Goal: Task Accomplishment & Management: Complete application form

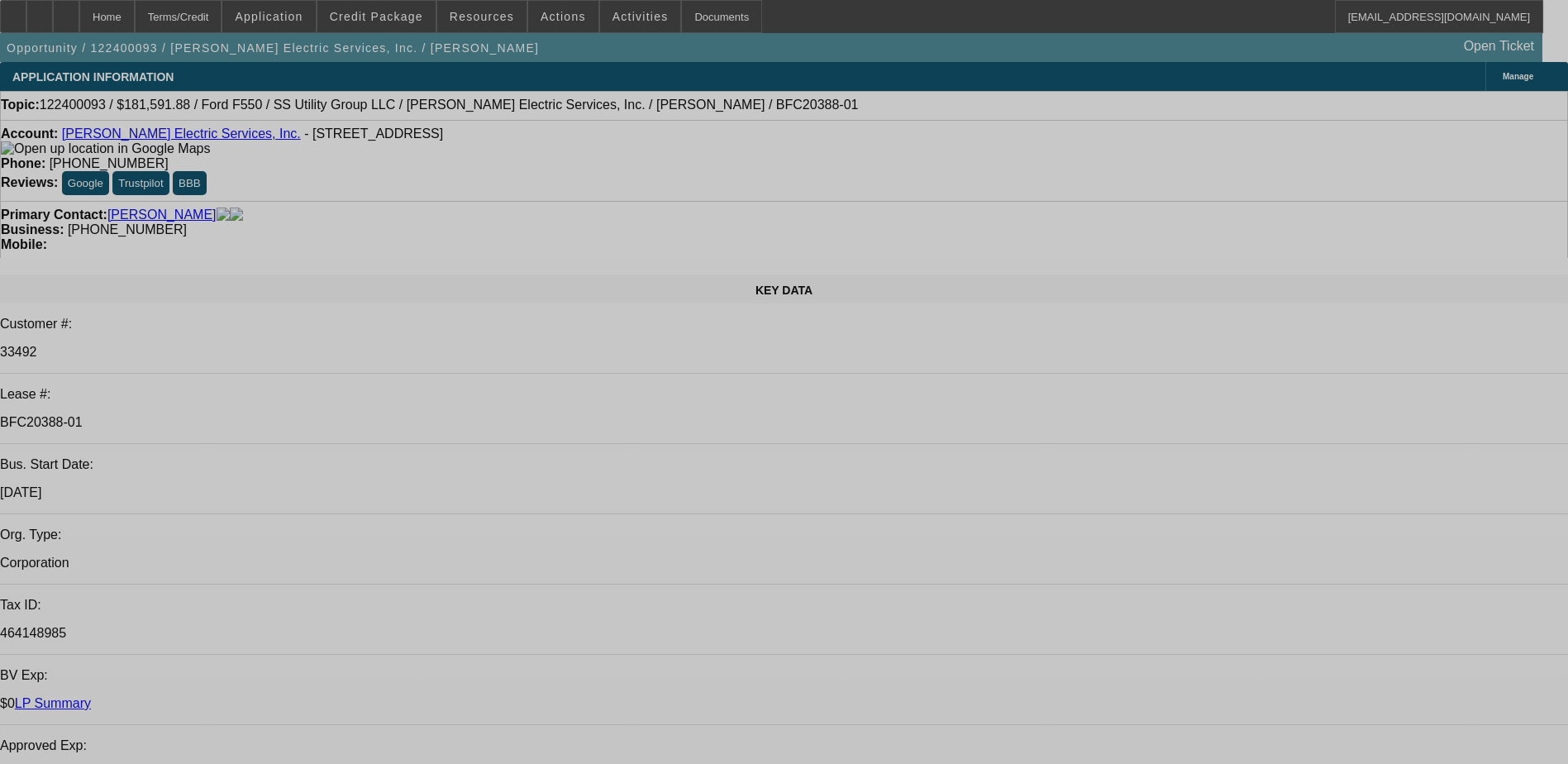
select select "0.1"
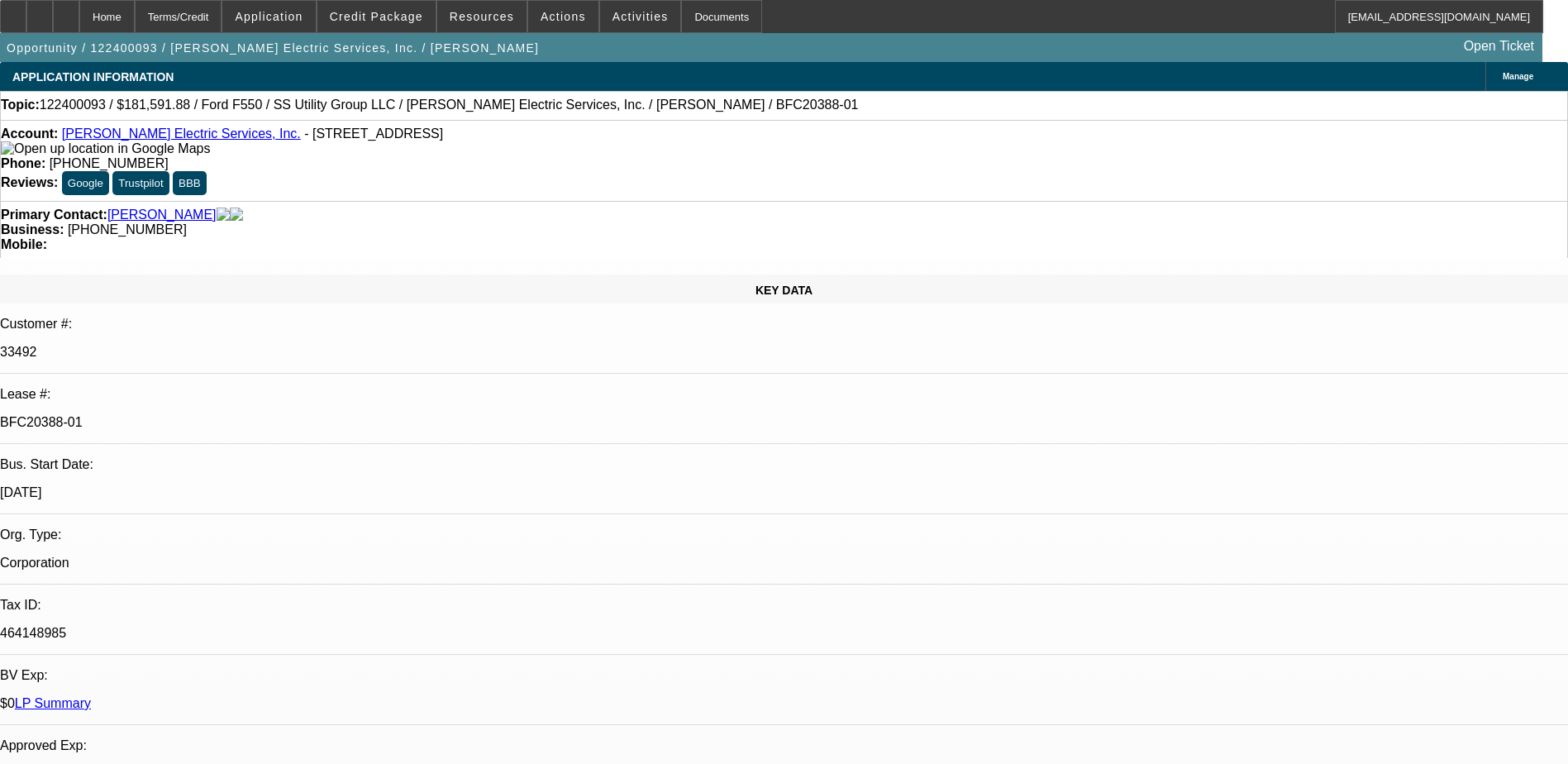
select select "0"
select select "0.1"
select select "0"
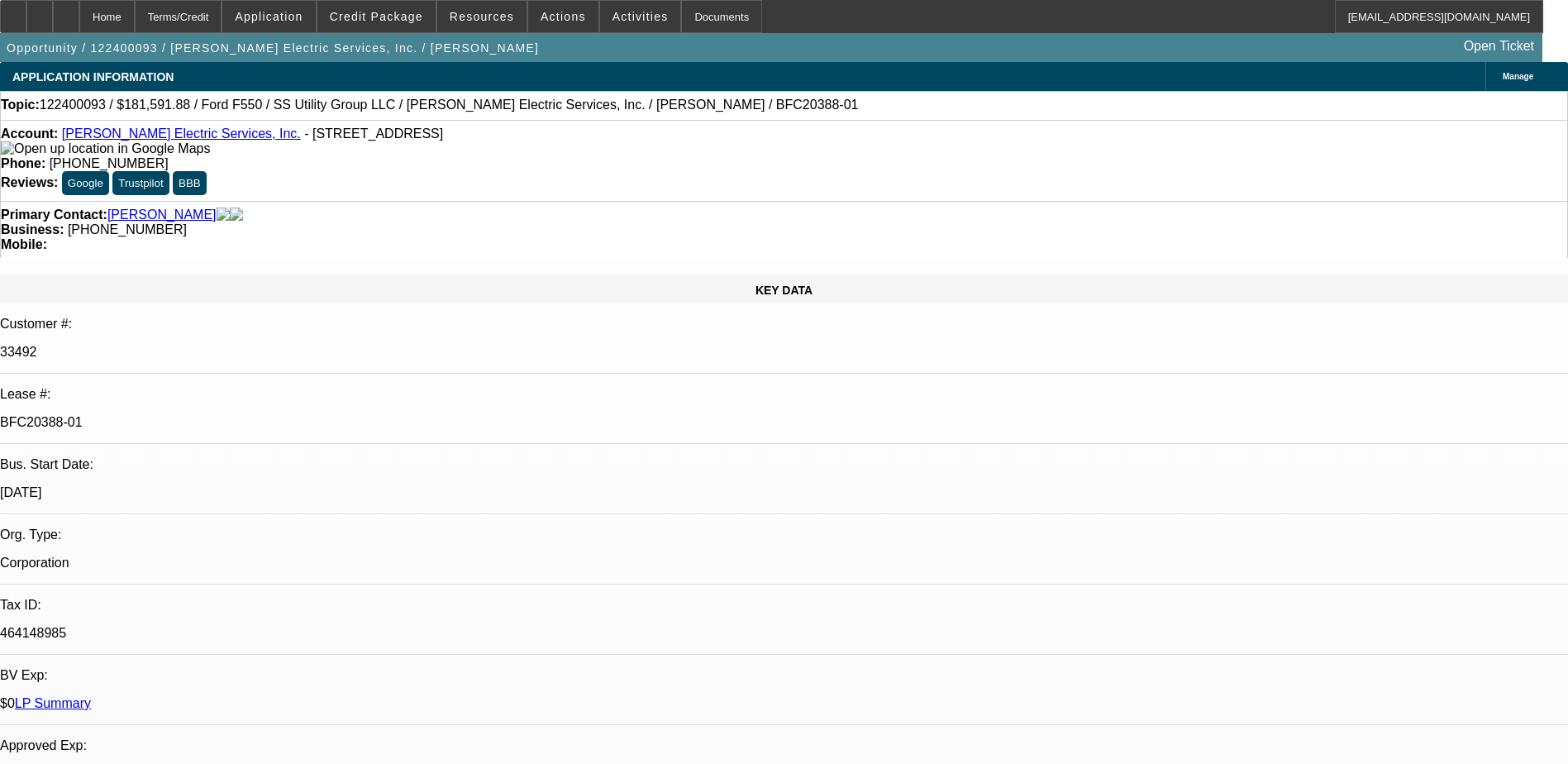
select select "0.2"
select select "2"
select select "0"
select select "0.15"
select select "0"
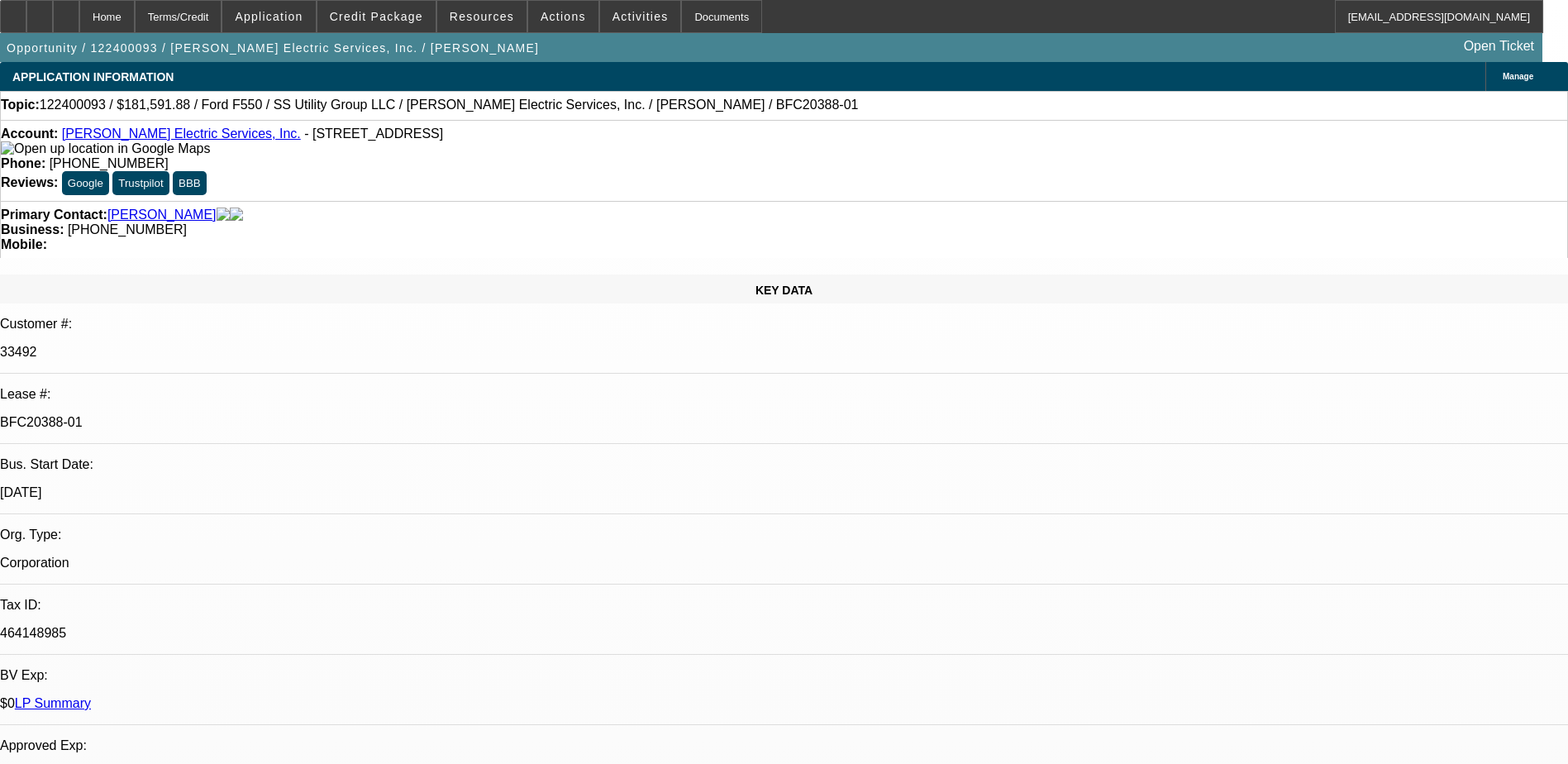
select select "0"
select select "1"
select select "6"
select select "1"
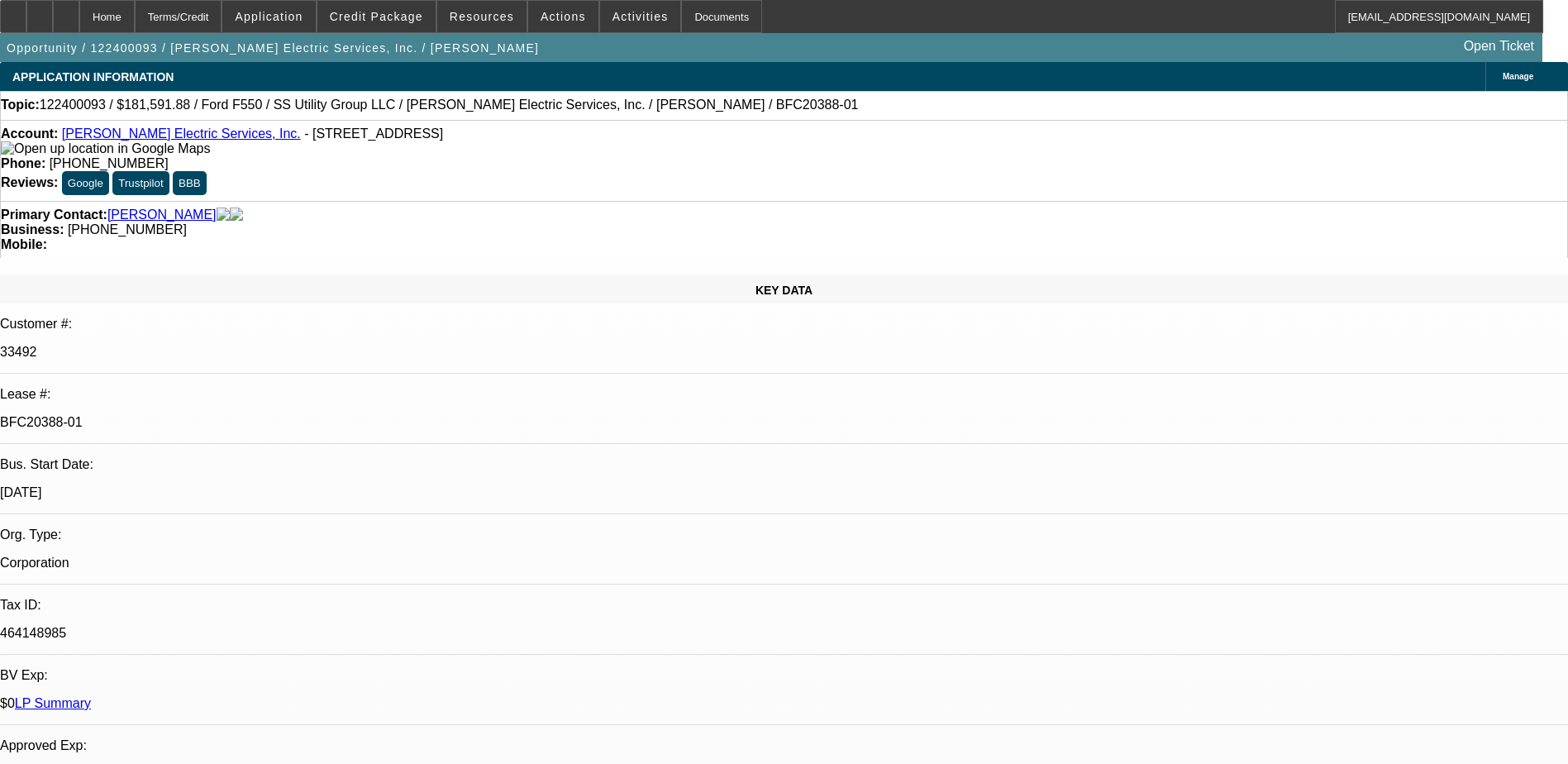
select select "1"
select select "6"
select select "1"
select select "2"
select select "6"
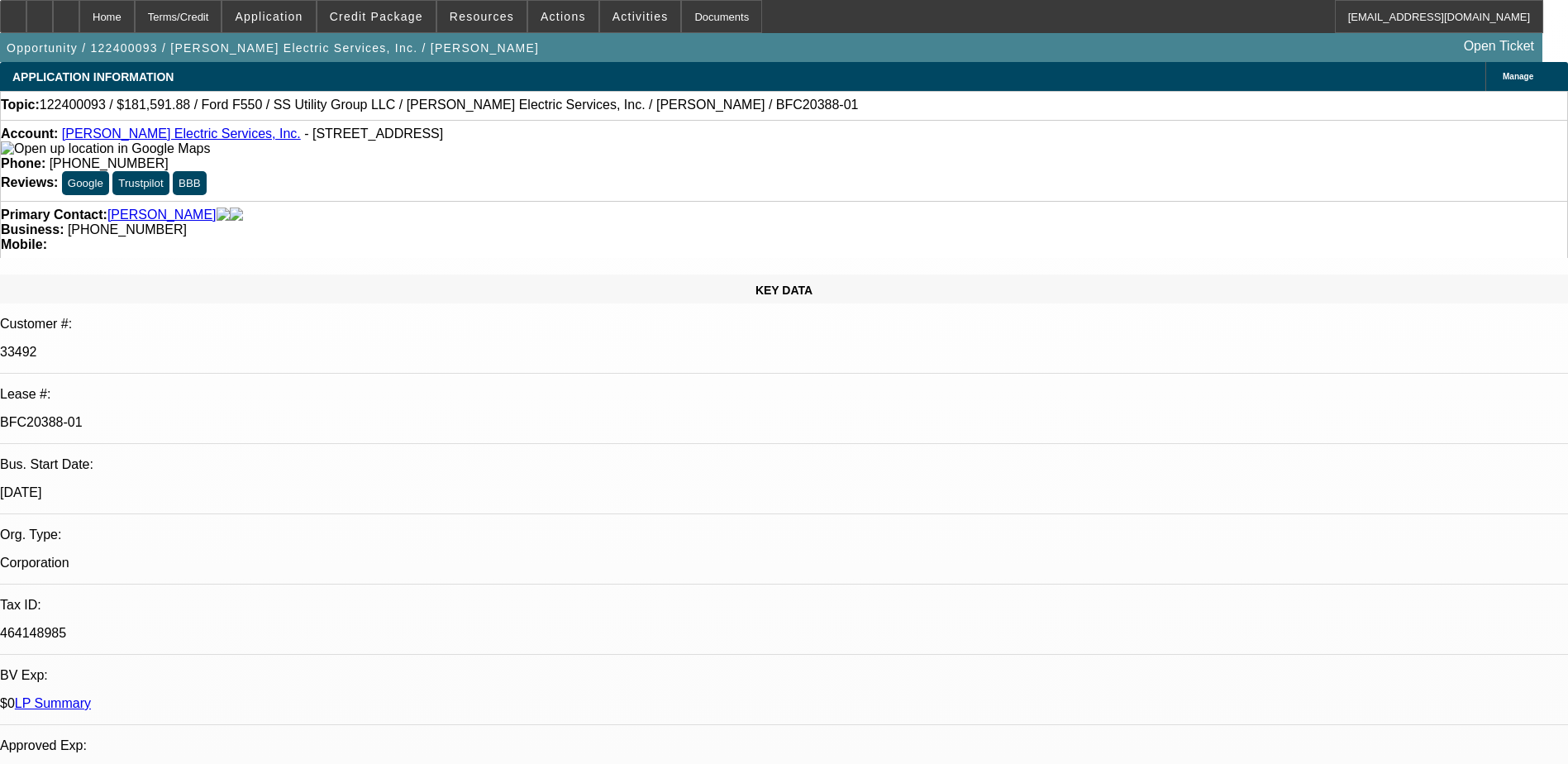
select select "1"
select select "6"
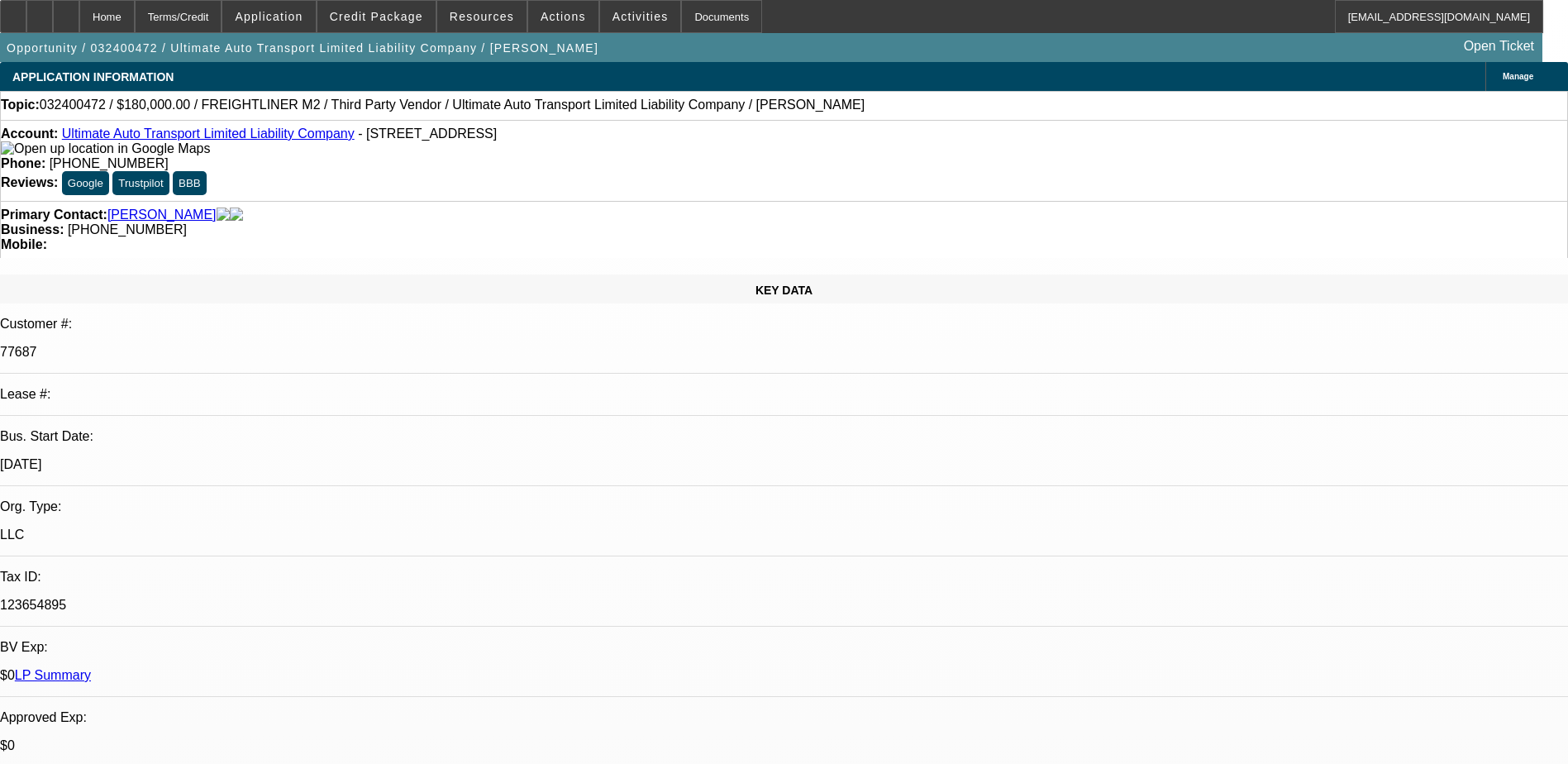
select select "0"
select select "2"
select select "0"
select select "2"
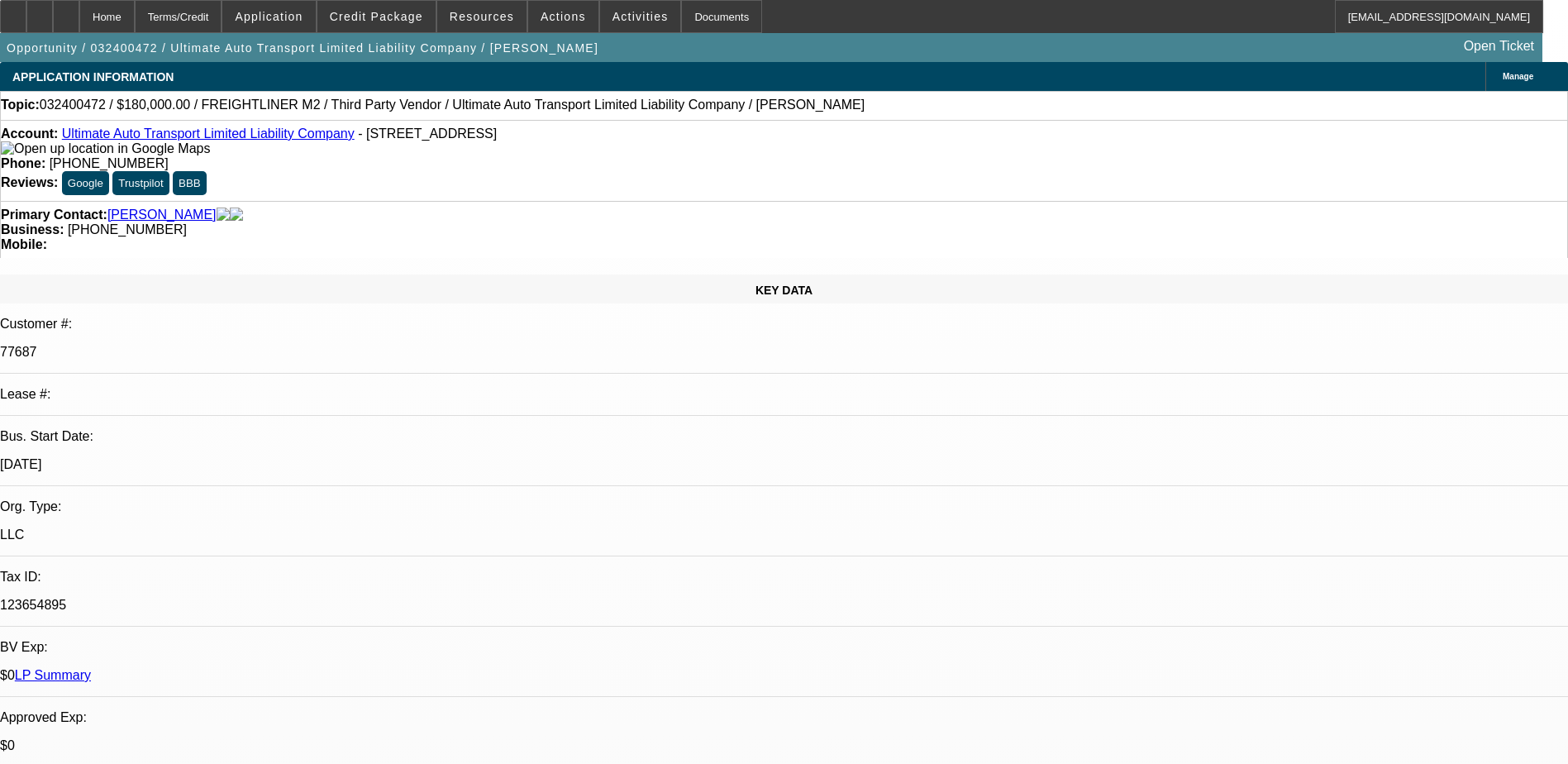
select select "0"
select select "2"
select select "0"
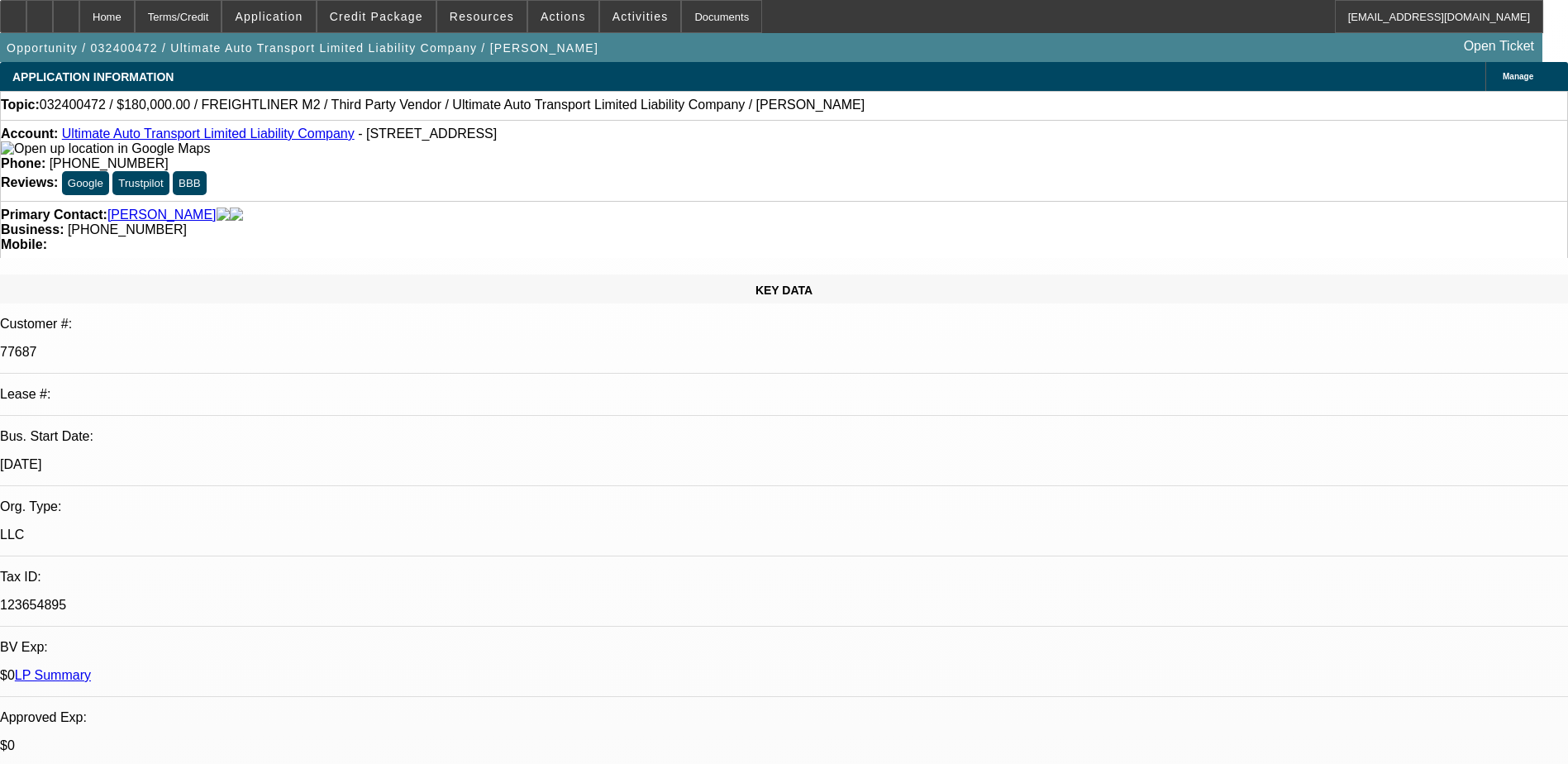
select select "2"
select select "0"
select select "1"
select select "2"
select select "6"
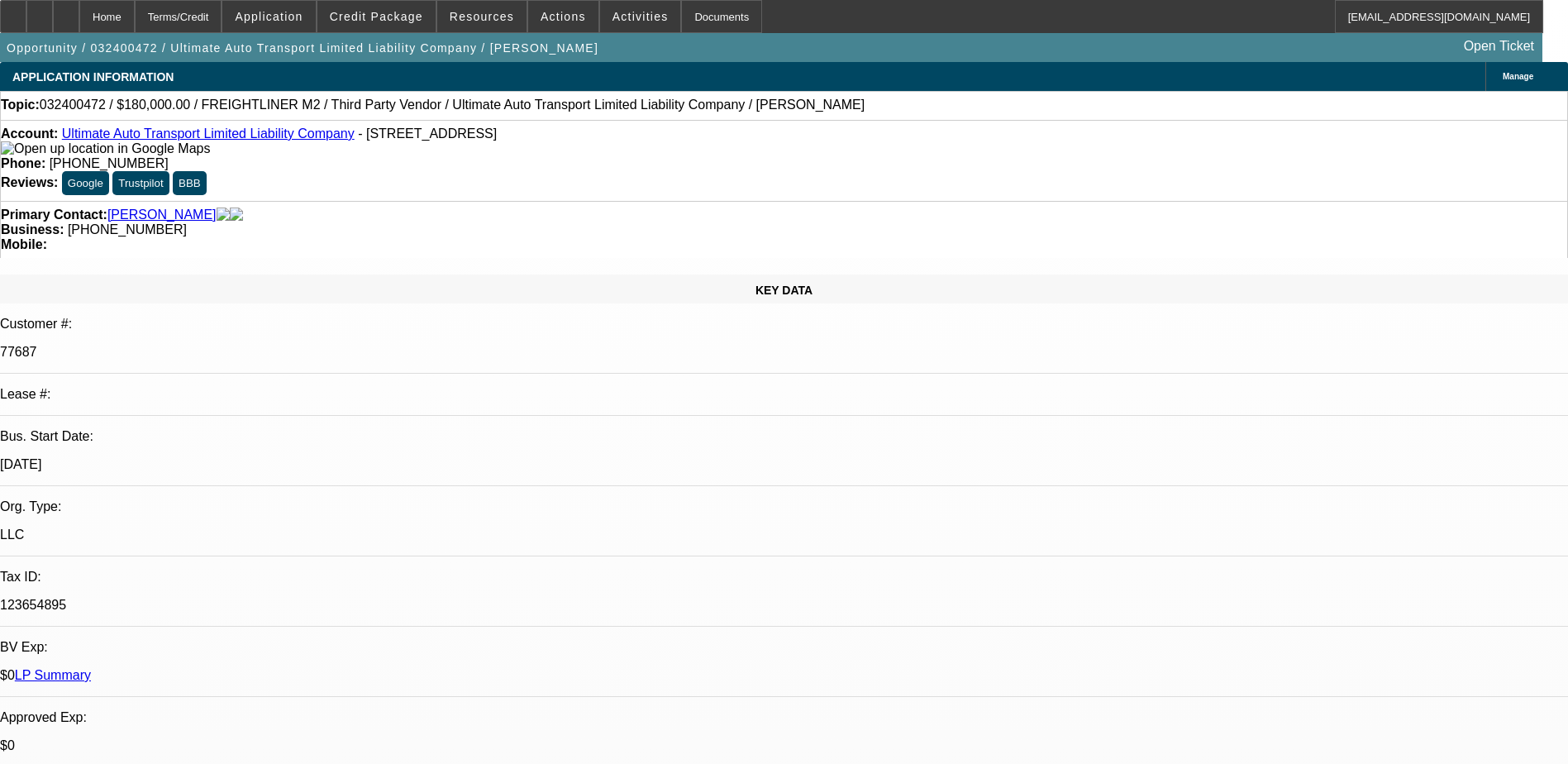
select select "1"
select select "2"
select select "6"
select select "1"
select select "2"
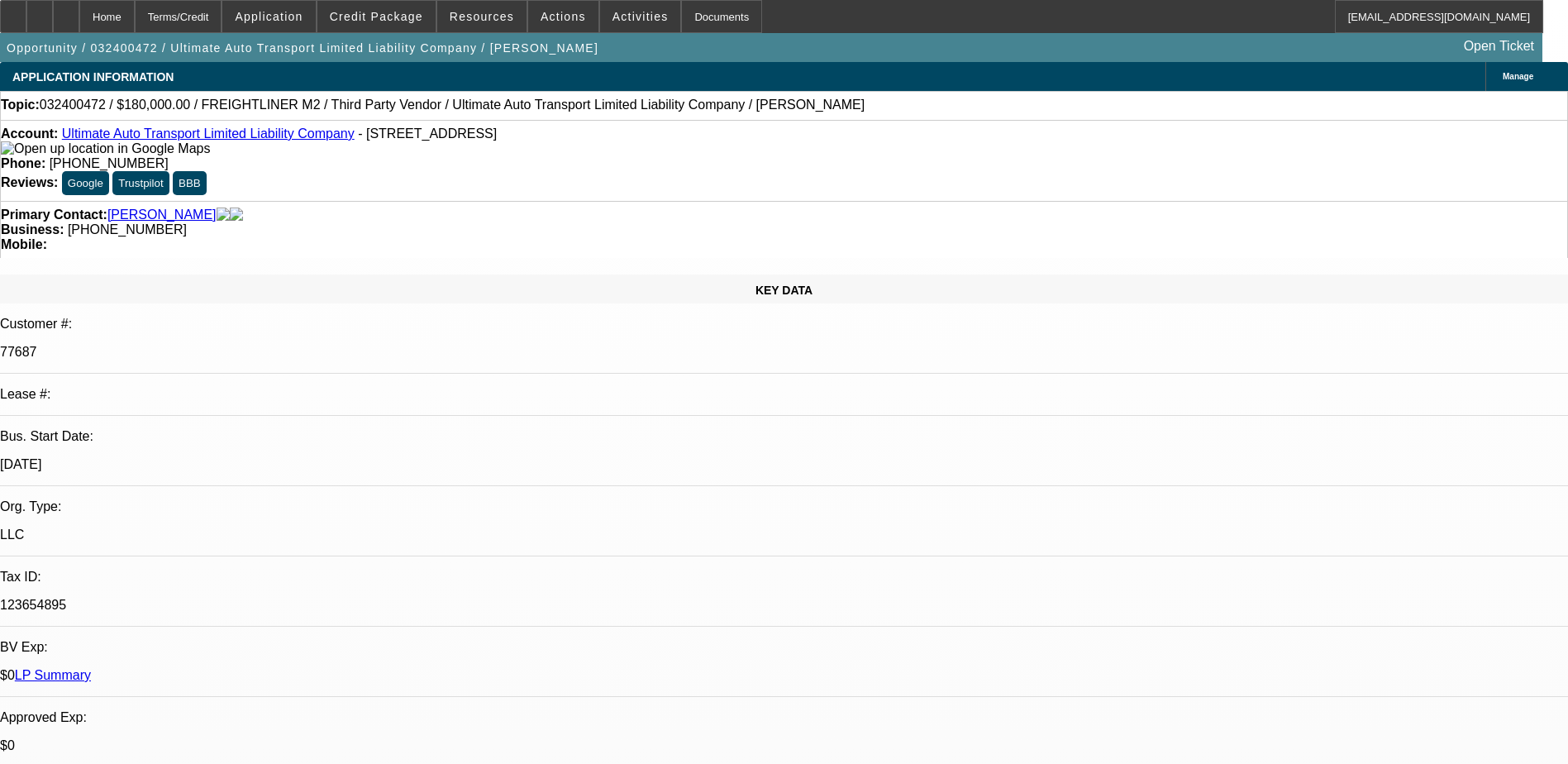
select select "6"
select select "1"
select select "2"
select select "6"
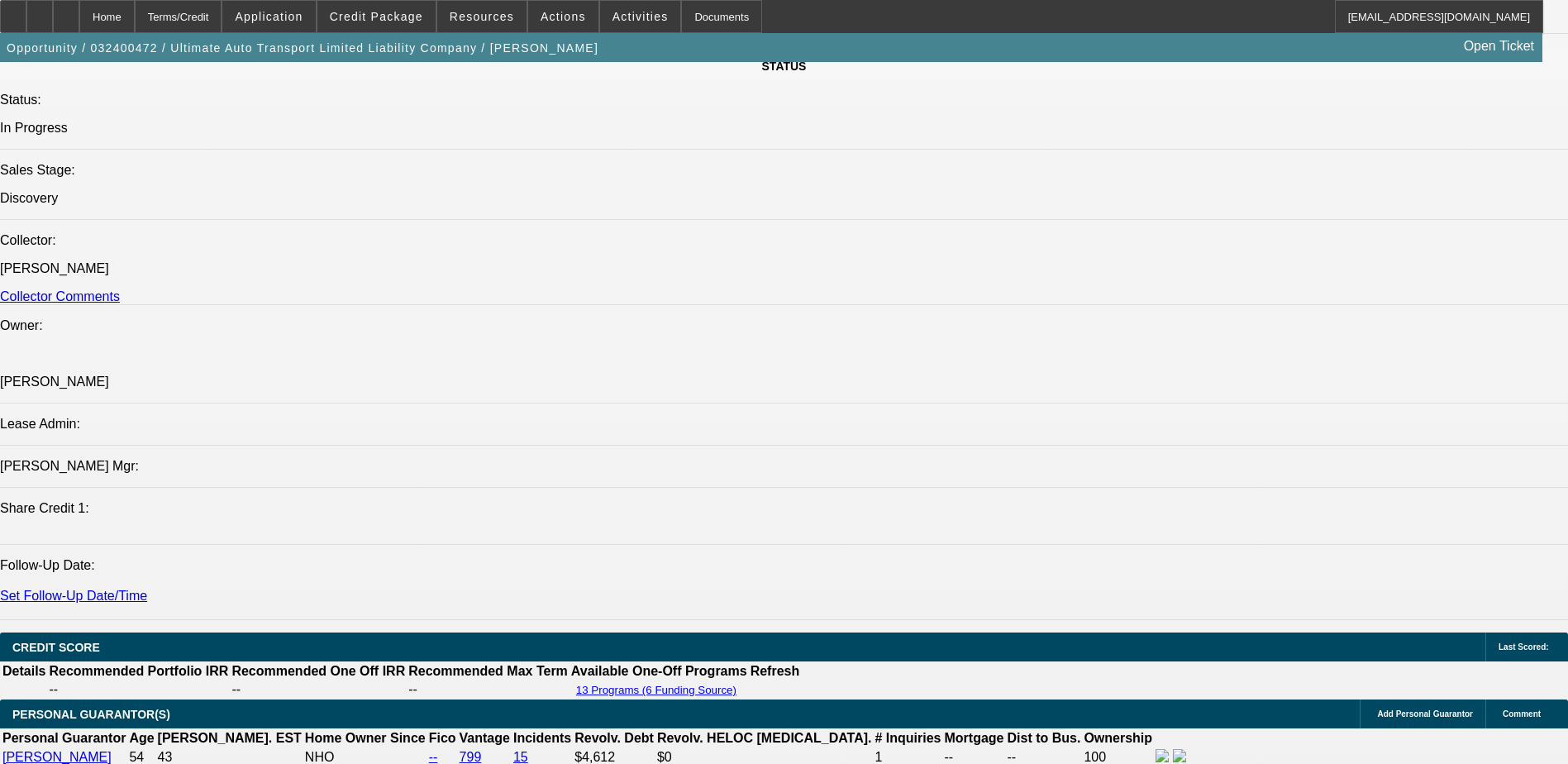
scroll to position [1646, 0]
